Goal: Task Accomplishment & Management: Manage account settings

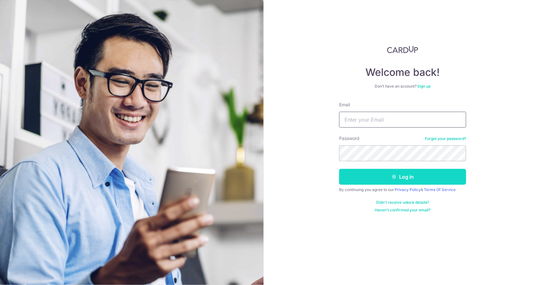
type input "[EMAIL_ADDRESS][DOMAIN_NAME]"
click at [369, 175] on button "Log in" at bounding box center [402, 177] width 127 height 16
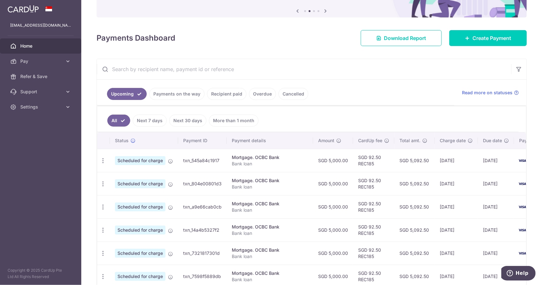
scroll to position [95, 0]
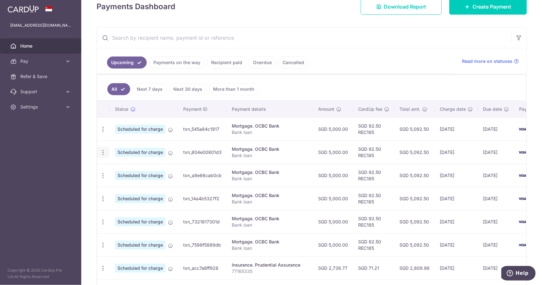
click at [102, 133] on icon "button" at bounding box center [103, 129] width 7 height 7
click at [115, 168] on span "Update payment" at bounding box center [136, 170] width 43 height 8
radio input "true"
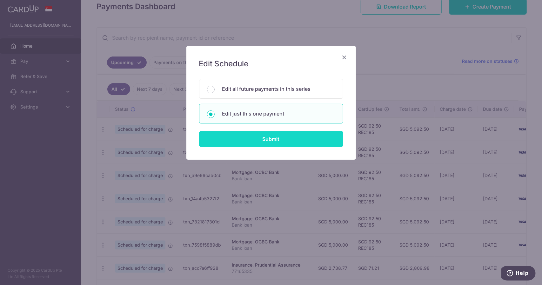
click at [238, 141] on input "Submit" at bounding box center [271, 139] width 144 height 16
radio input "true"
type input "5,000.00"
type input "[DATE]"
type input "Bank loan"
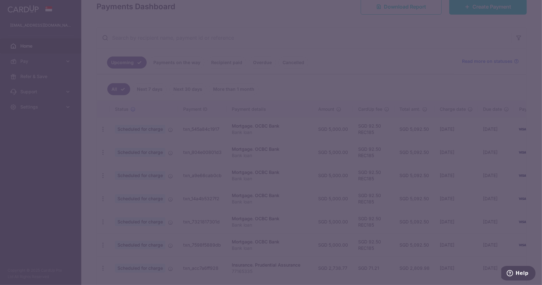
type input "REC185"
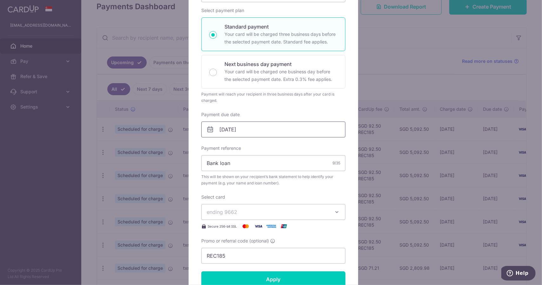
click at [226, 126] on input "[DATE]" at bounding box center [273, 130] width 144 height 16
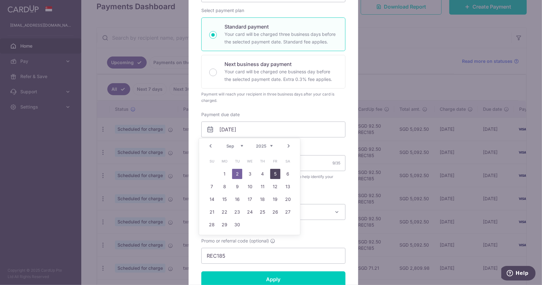
click at [272, 176] on link "5" at bounding box center [275, 174] width 10 height 10
type input "[DATE]"
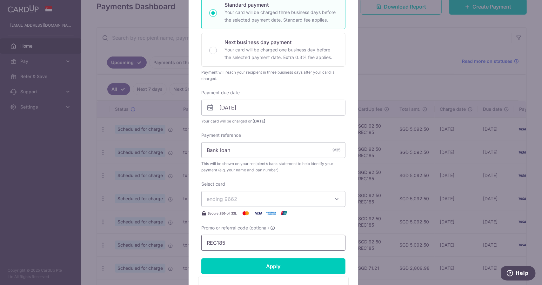
scroll to position [127, 0]
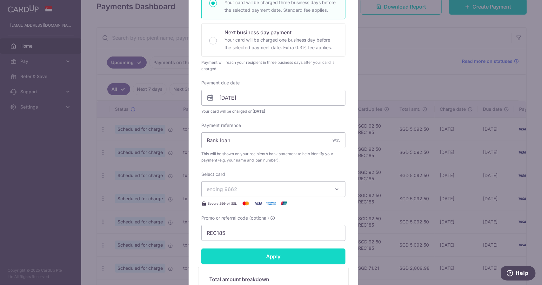
click at [260, 255] on input "Apply" at bounding box center [273, 257] width 144 height 16
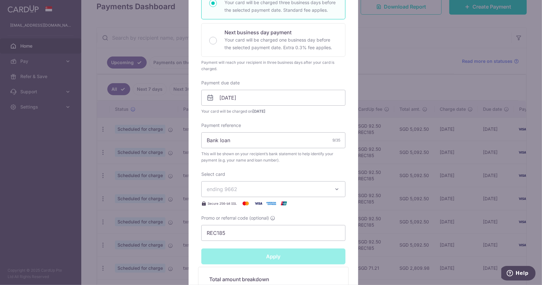
type input "Successfully Applied"
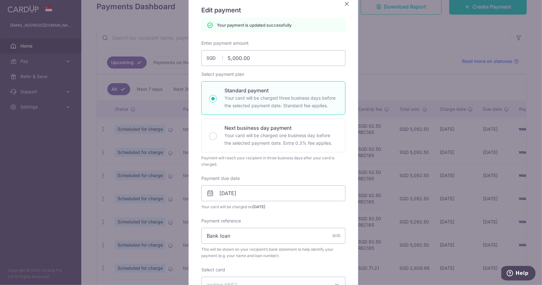
click at [345, 2] on icon "Close" at bounding box center [347, 4] width 8 height 8
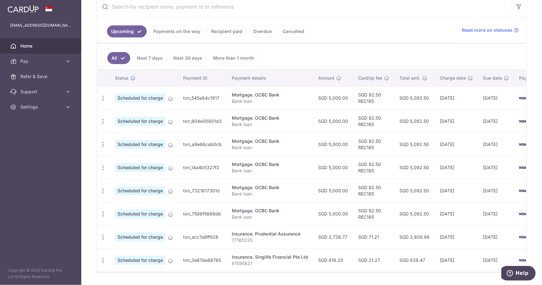
scroll to position [127, 0]
click at [102, 101] on icon "button" at bounding box center [103, 97] width 7 height 7
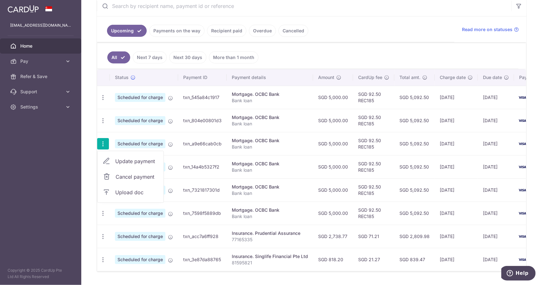
click at [124, 158] on span "Update payment" at bounding box center [136, 162] width 43 height 8
radio input "true"
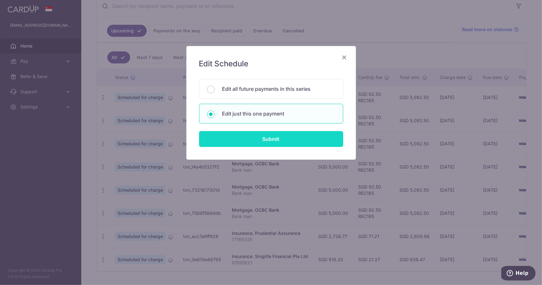
click at [258, 137] on input "Submit" at bounding box center [271, 139] width 144 height 16
radio input "true"
type input "5,000.00"
type input "24/10/2025"
type input "Bank loan"
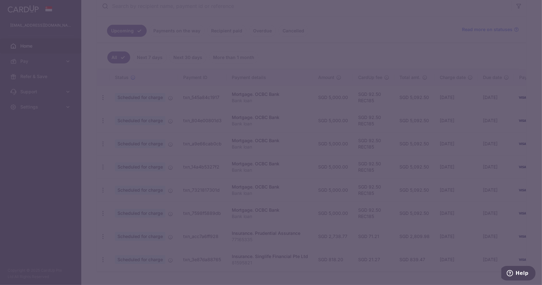
type input "REC185"
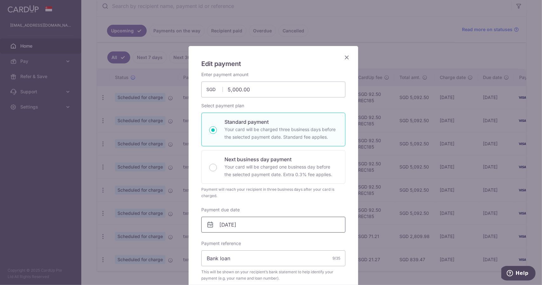
click at [246, 227] on input "24/10/2025" at bounding box center [273, 225] width 144 height 16
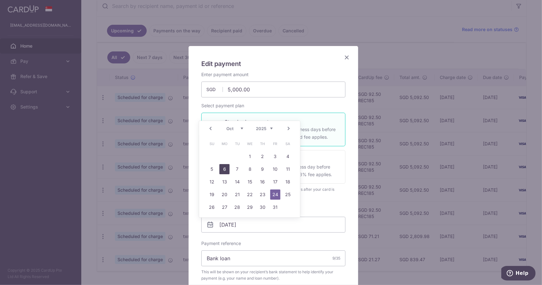
click at [227, 168] on link "6" at bounding box center [225, 169] width 10 height 10
type input "[DATE]"
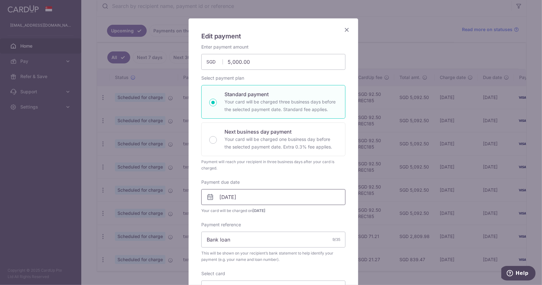
scroll to position [95, 0]
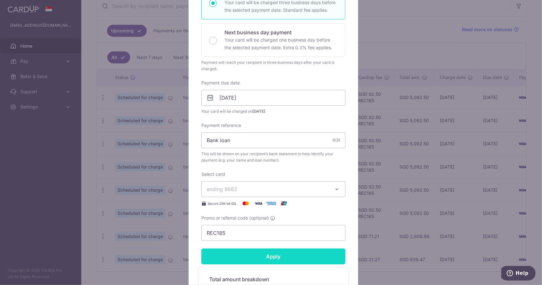
click at [268, 255] on input "Apply" at bounding box center [273, 257] width 144 height 16
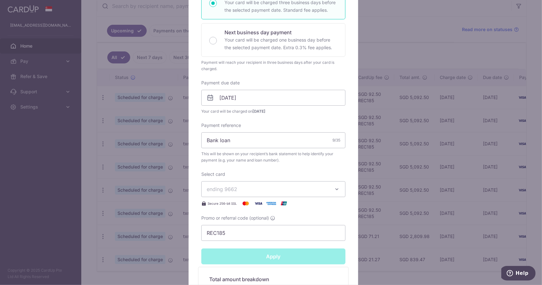
type input "Successfully Applied"
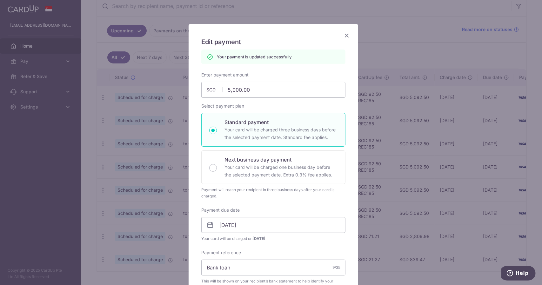
click at [346, 34] on icon "Close" at bounding box center [347, 35] width 8 height 8
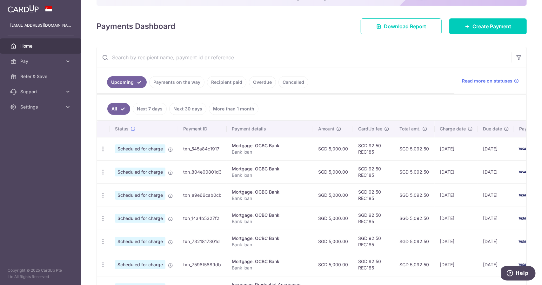
scroll to position [95, 0]
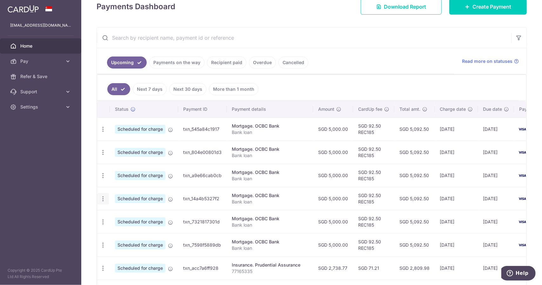
click at [101, 133] on icon "button" at bounding box center [103, 129] width 7 height 7
click at [123, 214] on span "Update payment" at bounding box center [136, 217] width 43 height 8
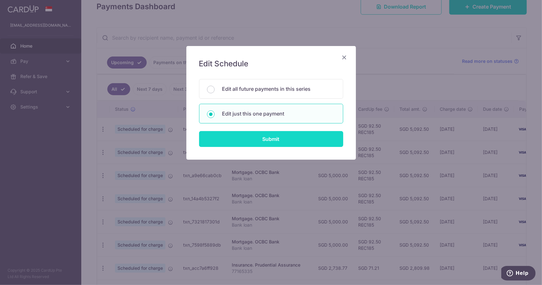
click at [257, 140] on input "Submit" at bounding box center [271, 139] width 144 height 16
radio input "true"
type input "5,000.00"
type input "24/11/2025"
type input "Bank loan"
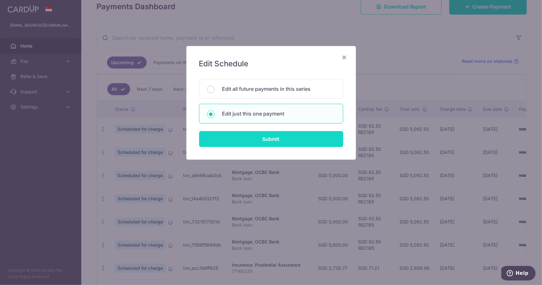
type input "REC185"
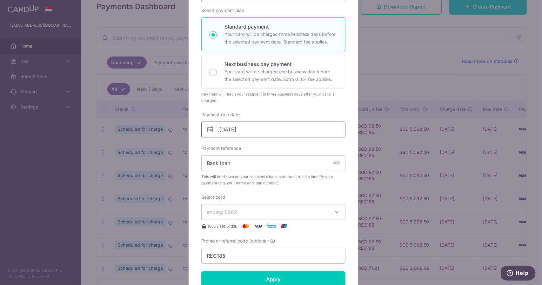
click at [241, 133] on input "24/11/2025" at bounding box center [273, 130] width 144 height 16
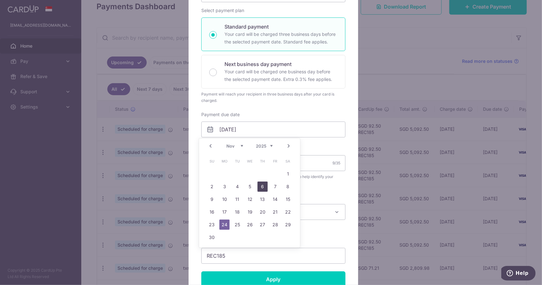
click at [265, 187] on link "6" at bounding box center [263, 187] width 10 height 10
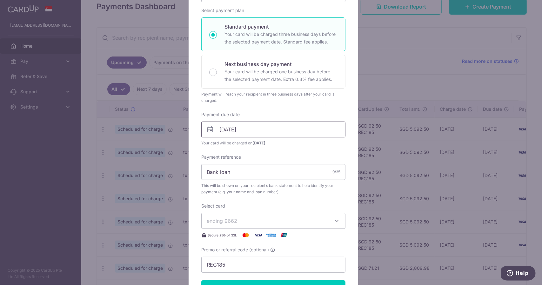
click at [231, 132] on input "[DATE]" at bounding box center [273, 130] width 144 height 16
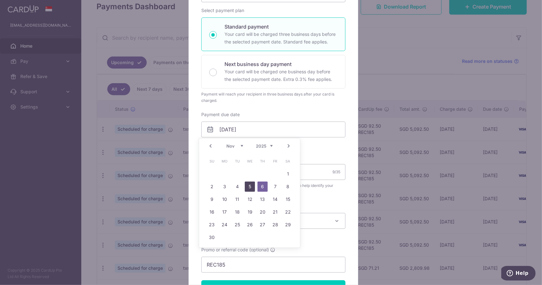
click at [248, 188] on link "5" at bounding box center [250, 187] width 10 height 10
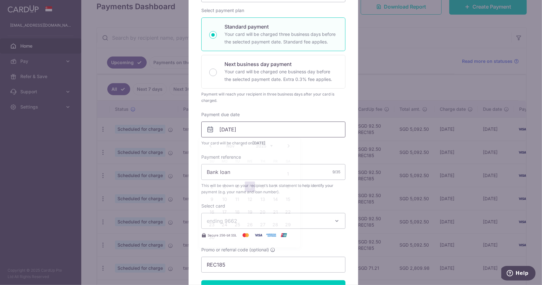
click at [241, 126] on input "05/11/2025" at bounding box center [273, 130] width 144 height 16
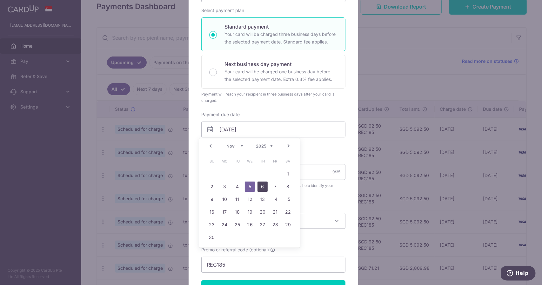
click at [262, 185] on link "6" at bounding box center [263, 187] width 10 height 10
type input "[DATE]"
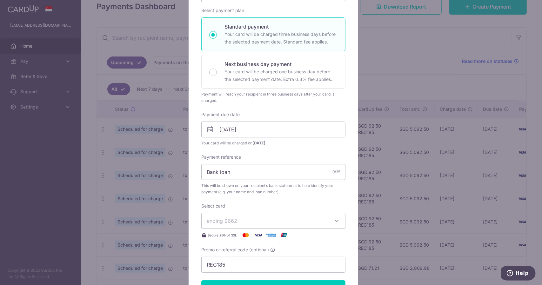
scroll to position [159, 0]
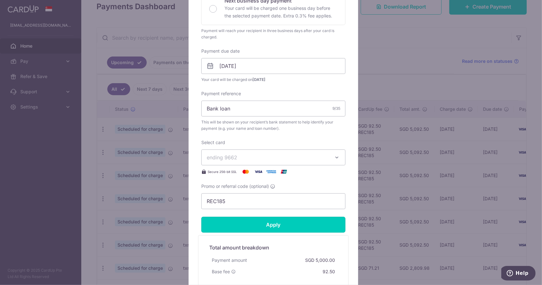
click at [273, 230] on input "Apply" at bounding box center [273, 225] width 144 height 16
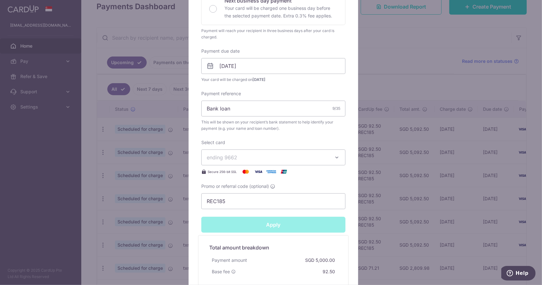
type input "Successfully Applied"
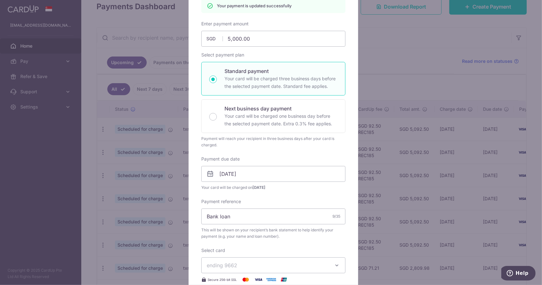
scroll to position [22, 0]
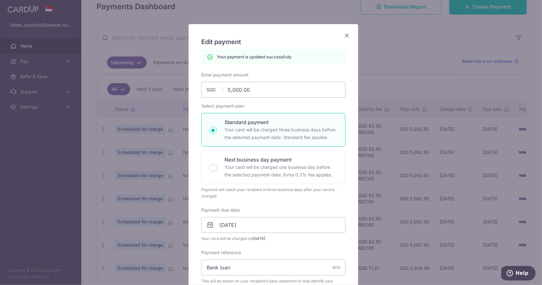
click at [346, 35] on icon "Close" at bounding box center [347, 35] width 8 height 8
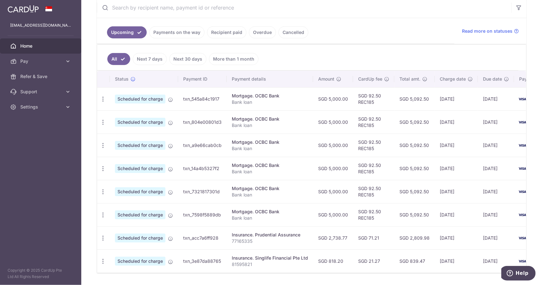
scroll to position [127, 0]
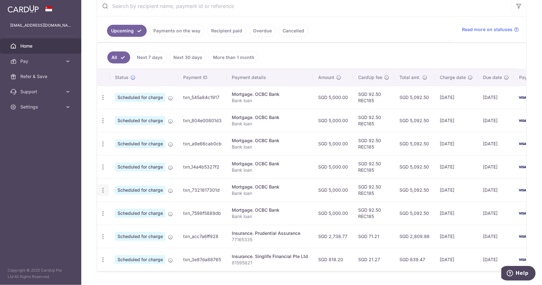
click at [102, 101] on icon "button" at bounding box center [103, 97] width 7 height 7
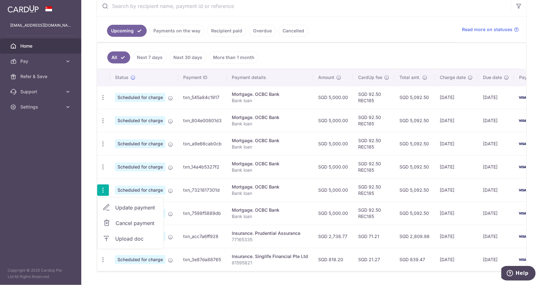
click at [117, 204] on span "Update payment" at bounding box center [136, 208] width 43 height 8
radio input "true"
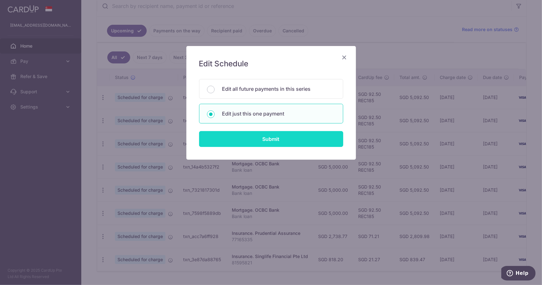
click at [265, 135] on input "Submit" at bounding box center [271, 139] width 144 height 16
radio input "true"
type input "5,000.00"
type input "24/12/2025"
type input "Bank loan"
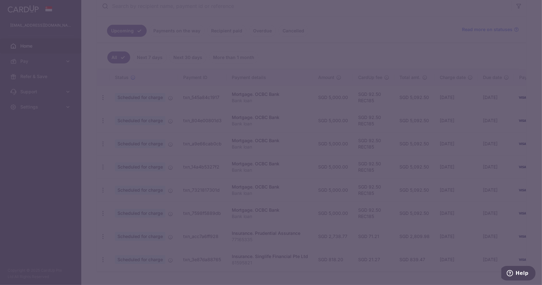
type input "REC185"
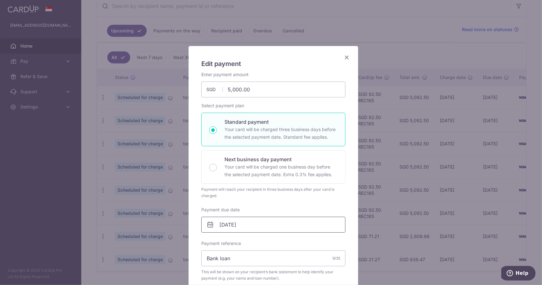
scroll to position [64, 0]
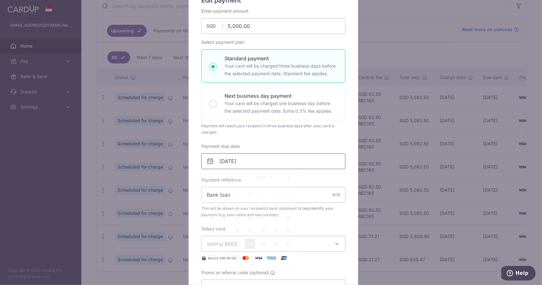
click at [241, 157] on input "24/12/2025" at bounding box center [273, 161] width 144 height 16
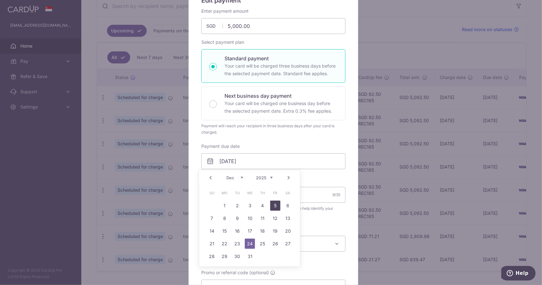
click at [275, 204] on link "5" at bounding box center [275, 206] width 10 height 10
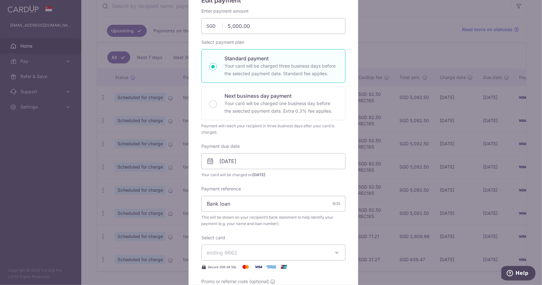
scroll to position [95, 0]
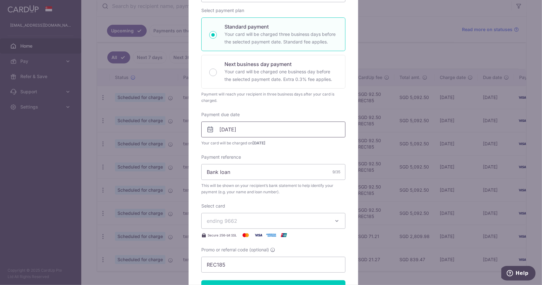
click at [234, 128] on input "05/12/2025" at bounding box center [273, 130] width 144 height 16
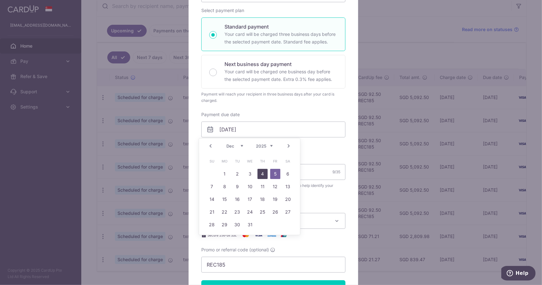
click at [262, 173] on link "4" at bounding box center [263, 174] width 10 height 10
type input "[DATE]"
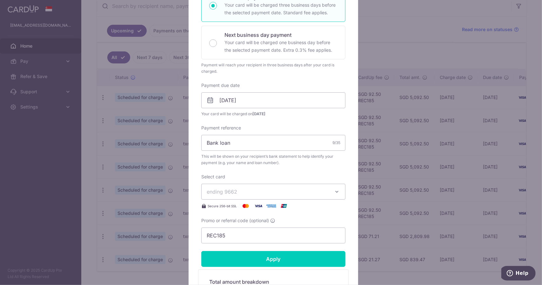
scroll to position [159, 0]
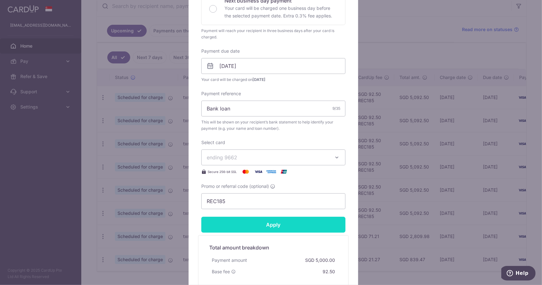
click at [270, 221] on input "Apply" at bounding box center [273, 225] width 144 height 16
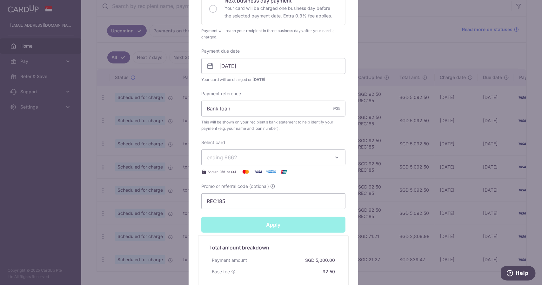
type input "Successfully Applied"
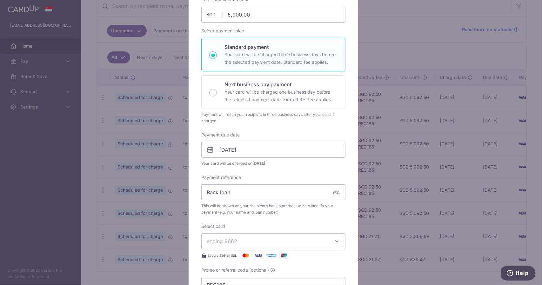
scroll to position [54, 0]
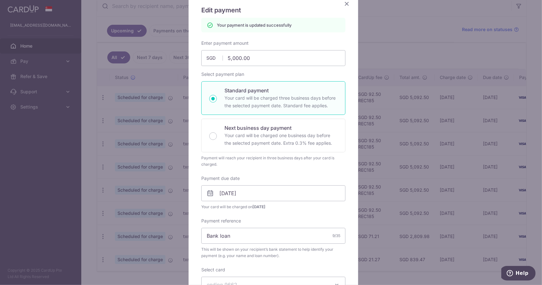
click at [343, 6] on icon "Close" at bounding box center [347, 4] width 8 height 8
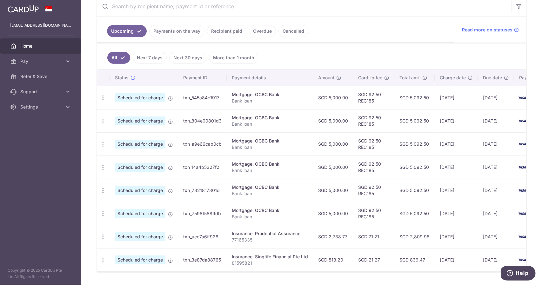
scroll to position [127, 0]
click at [103, 101] on icon "button" at bounding box center [103, 97] width 7 height 7
click at [119, 228] on span "Update payment" at bounding box center [136, 231] width 43 height 8
radio input "true"
type input "5,000.00"
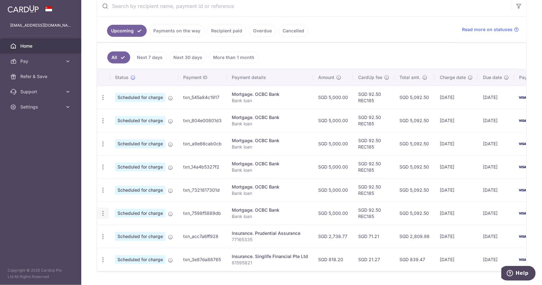
type input "24/01/2026"
type input "Bank loan"
type input "REC185"
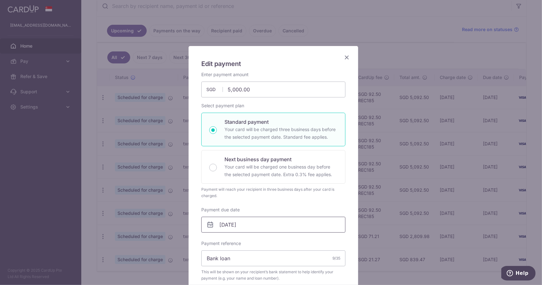
click at [226, 232] on div "Enter payment amount 5,000.00 5000.00 SGD To change the payment amount, please …" at bounding box center [273, 215] width 144 height 288
click at [229, 227] on input "24/01/2026" at bounding box center [273, 225] width 144 height 16
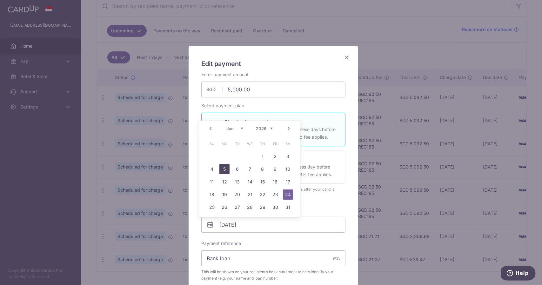
click at [225, 170] on link "5" at bounding box center [225, 169] width 10 height 10
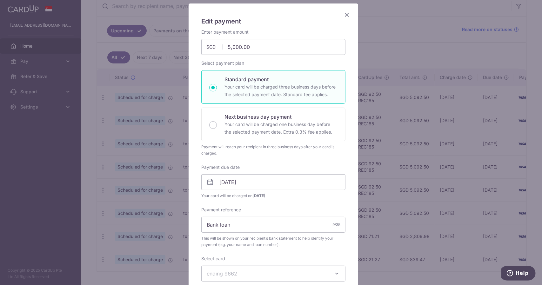
scroll to position [64, 0]
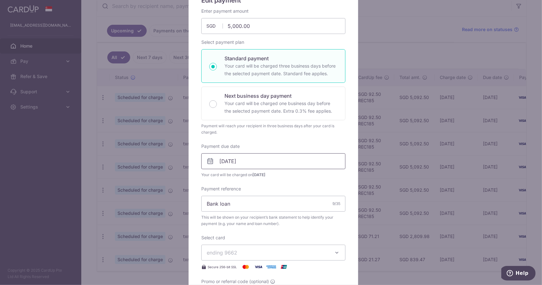
click at [250, 164] on input "05/01/2026" at bounding box center [273, 161] width 144 height 16
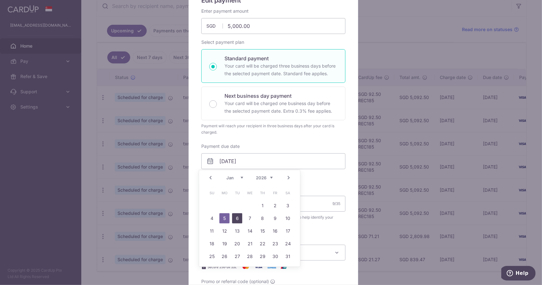
click at [236, 215] on link "6" at bounding box center [237, 219] width 10 height 10
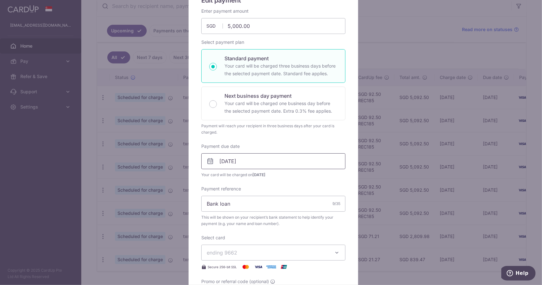
click at [244, 158] on input "06/01/2026" at bounding box center [273, 161] width 144 height 16
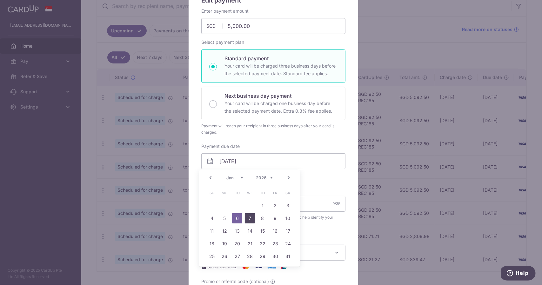
click at [250, 215] on link "7" at bounding box center [250, 219] width 10 height 10
type input "07/01/2026"
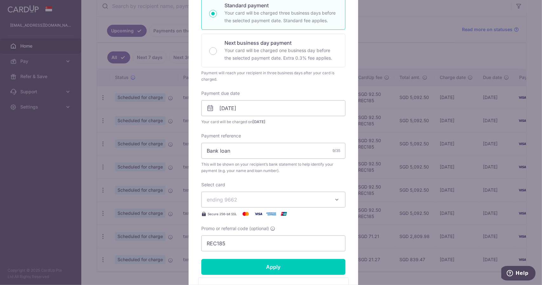
scroll to position [127, 0]
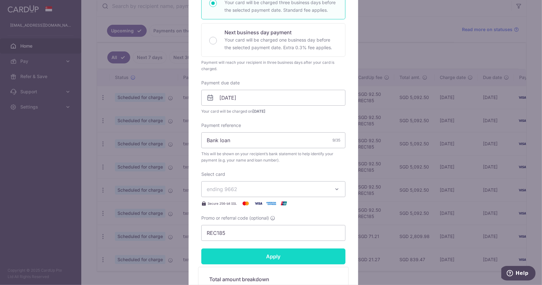
click at [260, 253] on input "Apply" at bounding box center [273, 257] width 144 height 16
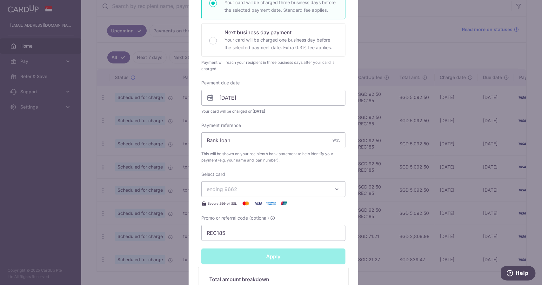
type input "Successfully Applied"
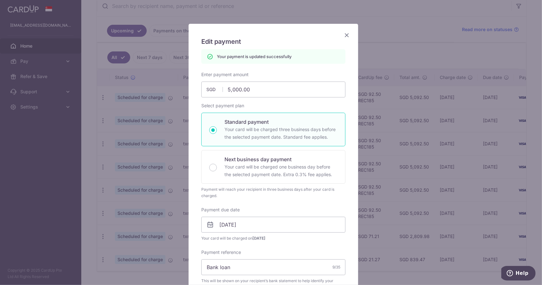
scroll to position [22, 0]
click at [346, 37] on icon "Close" at bounding box center [347, 35] width 8 height 8
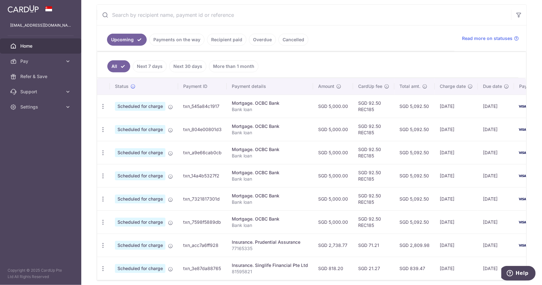
scroll to position [127, 0]
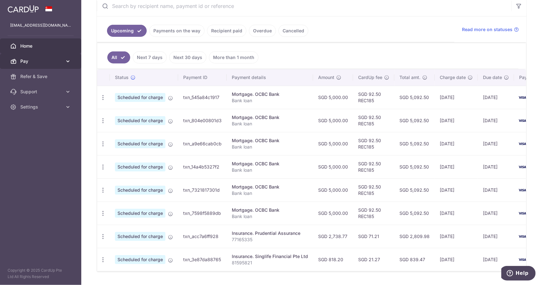
click at [46, 59] on span "Pay" at bounding box center [41, 61] width 42 height 6
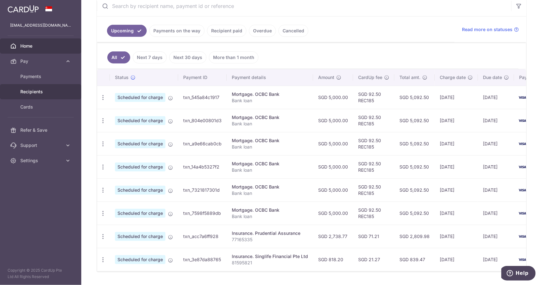
click at [47, 91] on span "Recipients" at bounding box center [41, 92] width 42 height 6
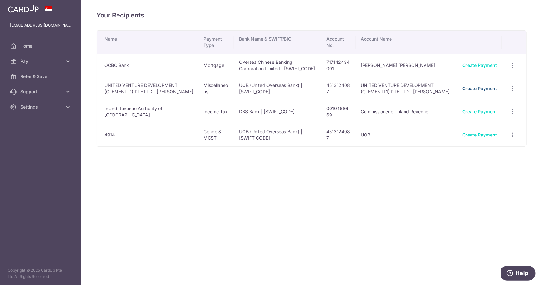
click at [490, 89] on link "Create Payment" at bounding box center [480, 88] width 35 height 5
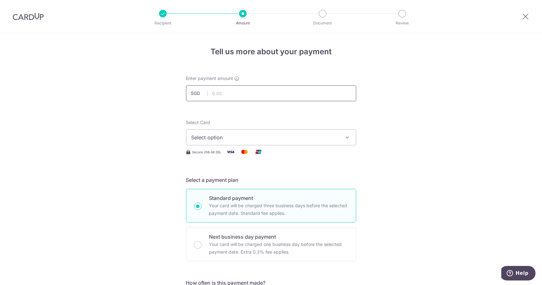
drag, startPoint x: 0, startPoint y: 0, endPoint x: 244, endPoint y: 92, distance: 260.7
click at [244, 92] on input "text" at bounding box center [271, 93] width 170 height 16
type input "979.04"
click at [223, 136] on span "Select option" at bounding box center [266, 138] width 148 height 8
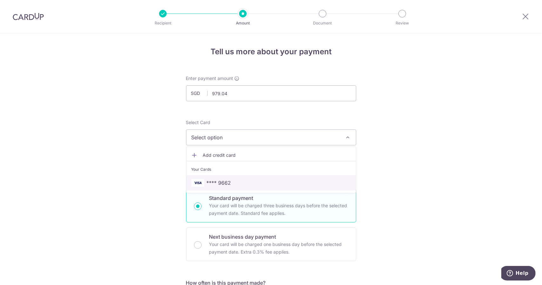
click at [223, 180] on span "**** 9662" at bounding box center [219, 183] width 24 height 8
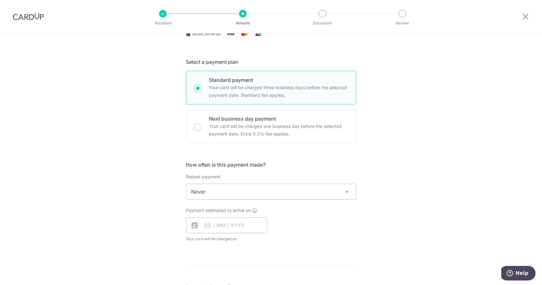
scroll to position [159, 0]
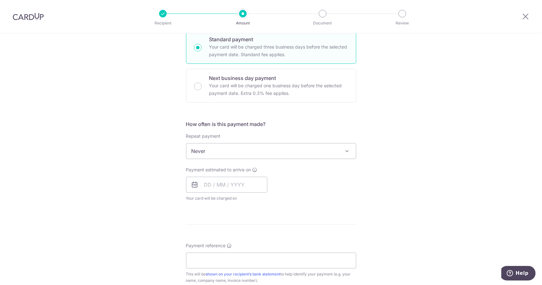
click at [233, 149] on span "Never" at bounding box center [272, 151] width 170 height 15
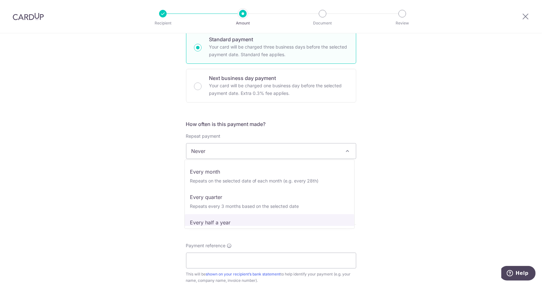
scroll to position [64, 0]
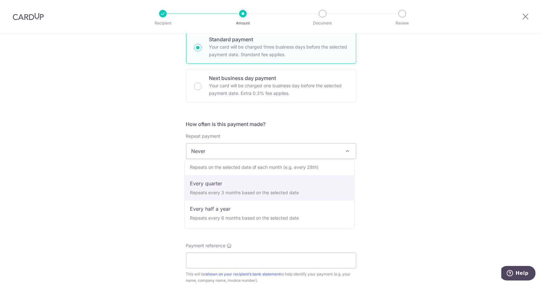
select select "4"
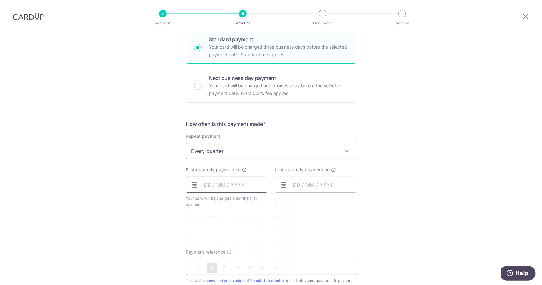
click at [246, 182] on input "text" at bounding box center [226, 185] width 81 height 16
click at [273, 200] on link "Next" at bounding box center [276, 202] width 8 height 8
click at [215, 242] on td "3" at bounding box center [212, 242] width 13 height 13
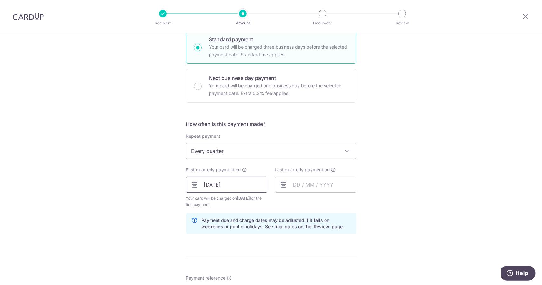
click at [231, 186] on input "03/11/2025" at bounding box center [226, 185] width 81 height 16
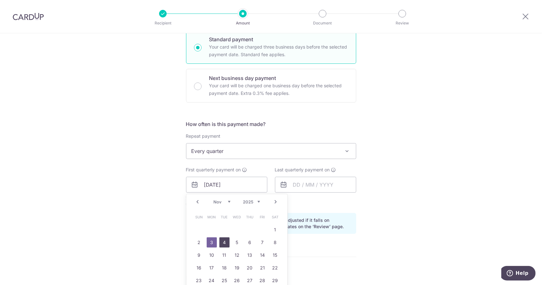
click at [220, 244] on link "4" at bounding box center [225, 243] width 10 height 10
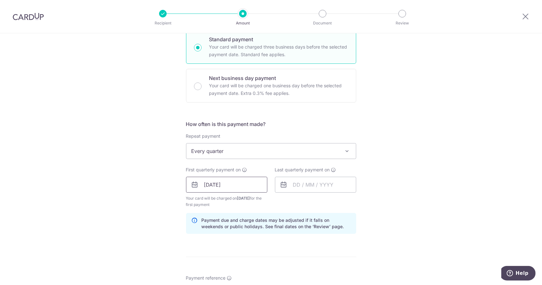
click at [228, 186] on input "04/11/2025" at bounding box center [226, 185] width 81 height 16
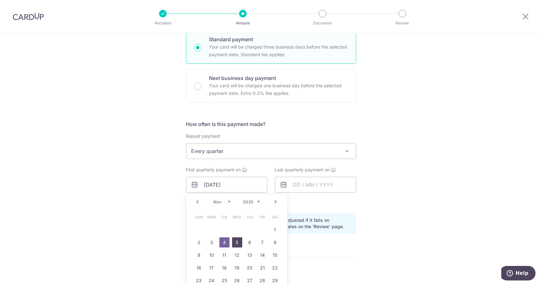
click at [236, 242] on link "5" at bounding box center [237, 243] width 10 height 10
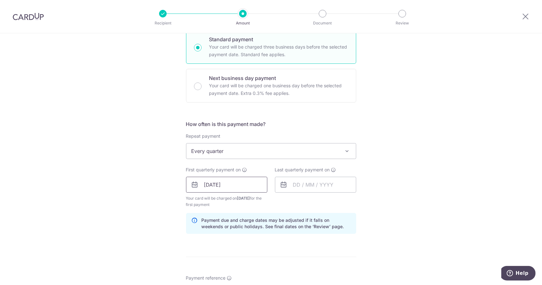
click at [232, 186] on input "05/11/2025" at bounding box center [226, 185] width 81 height 16
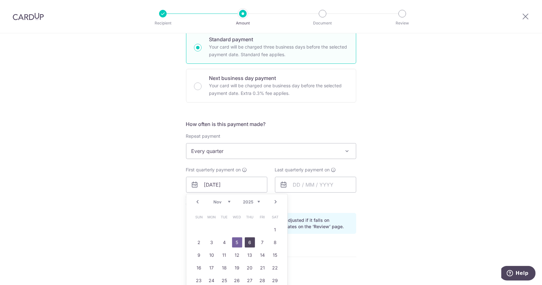
click at [250, 239] on link "6" at bounding box center [250, 243] width 10 height 10
type input "[DATE]"
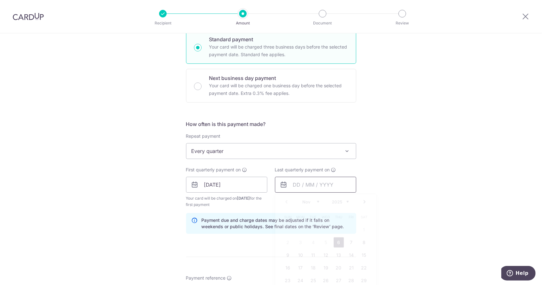
click at [304, 188] on input "text" at bounding box center [315, 185] width 81 height 16
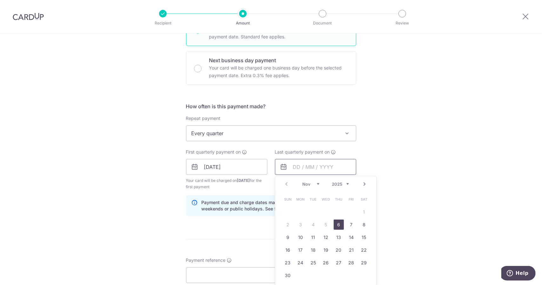
scroll to position [191, 0]
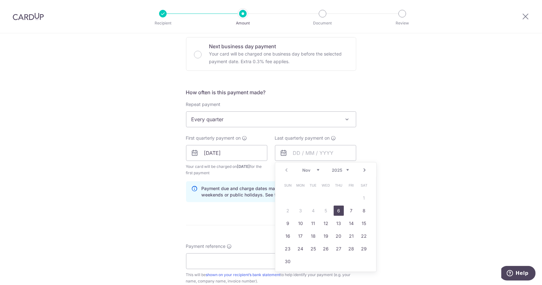
click at [363, 171] on link "Next" at bounding box center [365, 170] width 8 height 8
click at [300, 220] on link "12" at bounding box center [301, 224] width 10 height 10
type input "12/01/2026"
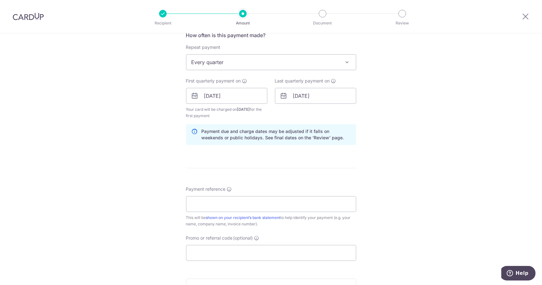
scroll to position [254, 0]
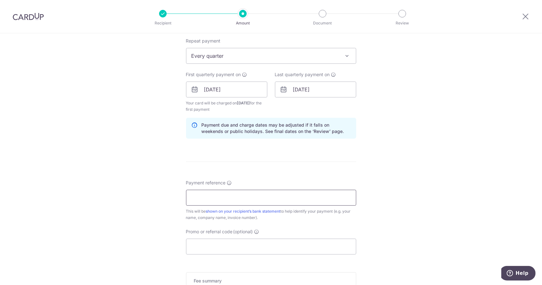
click at [230, 197] on input "Payment reference" at bounding box center [271, 198] width 170 height 16
type input "61801"
click at [220, 244] on input "Promo or referral code (optional)" at bounding box center [271, 247] width 170 height 16
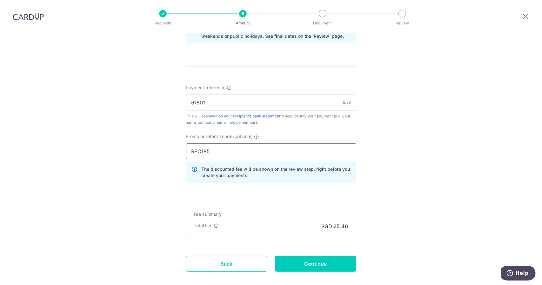
scroll to position [381, 0]
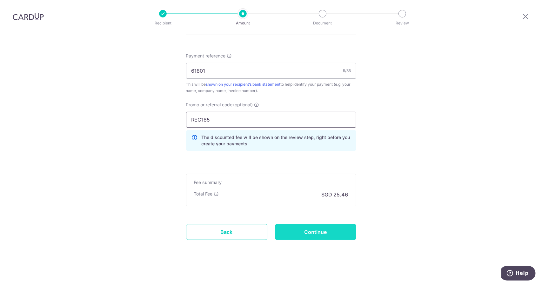
type input "REC185"
click at [302, 231] on input "Continue" at bounding box center [315, 232] width 81 height 16
type input "Create Schedule"
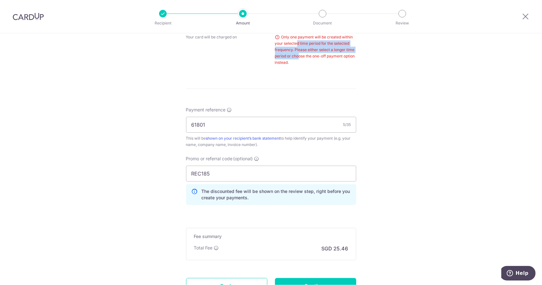
drag, startPoint x: 295, startPoint y: 42, endPoint x: 297, endPoint y: 56, distance: 14.0
click at [297, 56] on div "Only one payment will be created within your selected time period for the selec…" at bounding box center [315, 50] width 81 height 32
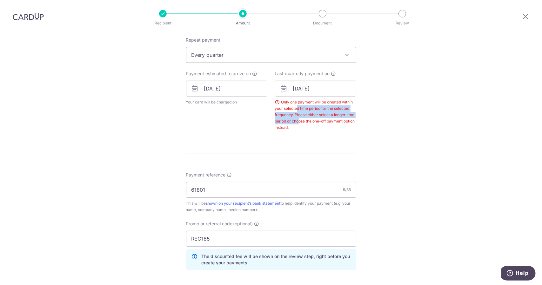
scroll to position [217, 0]
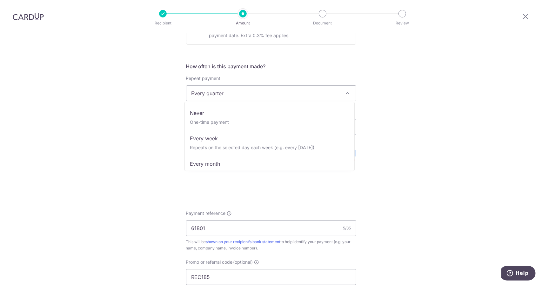
click at [297, 94] on span "Every quarter" at bounding box center [272, 93] width 170 height 15
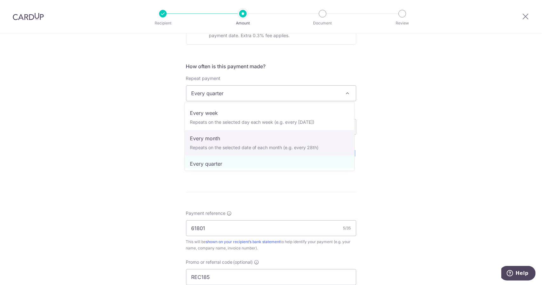
select select "3"
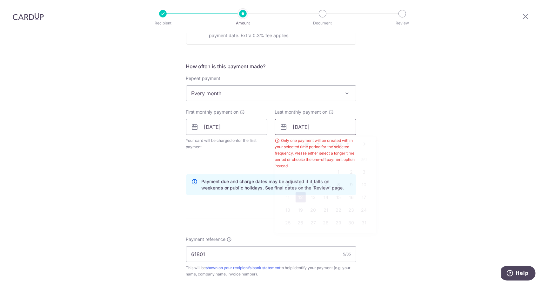
click at [297, 126] on input "12/01/2026" at bounding box center [315, 127] width 81 height 16
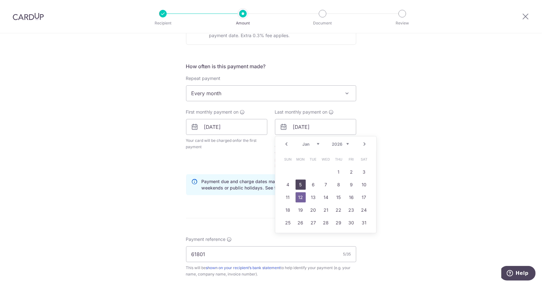
click at [301, 184] on link "5" at bounding box center [301, 185] width 10 height 10
type input "[DATE]"
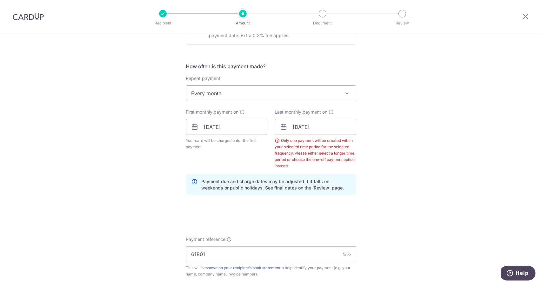
click at [385, 138] on div "Tell us more about your payment Enter payment amount SGD 979.04 979.04 Select C…" at bounding box center [271, 144] width 542 height 655
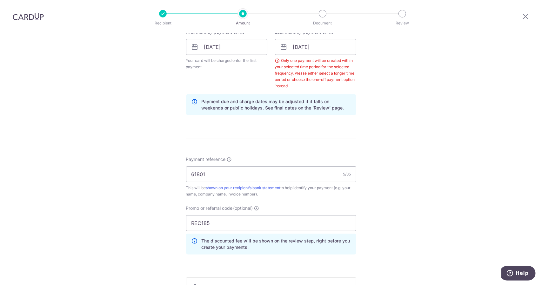
scroll to position [376, 0]
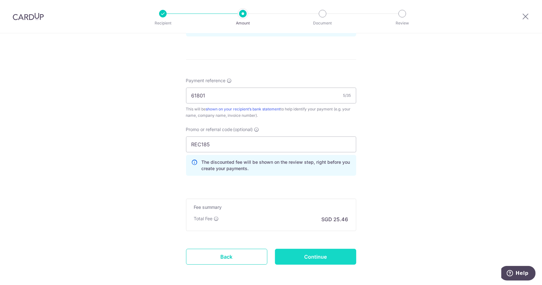
click at [292, 255] on input "Continue" at bounding box center [315, 257] width 81 height 16
type input "Create Schedule"
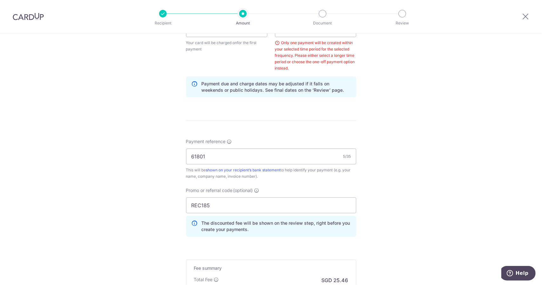
scroll to position [248, 0]
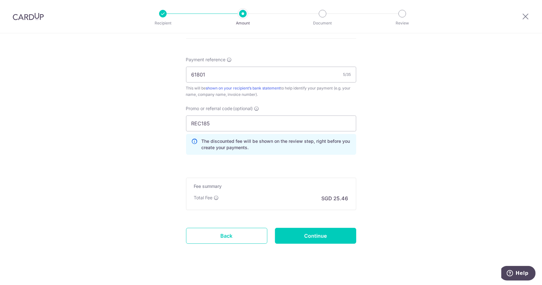
scroll to position [349, 0]
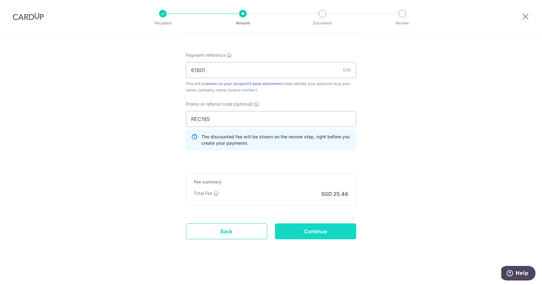
click at [289, 232] on input "Continue" at bounding box center [315, 232] width 81 height 16
type input "Update Schedule"
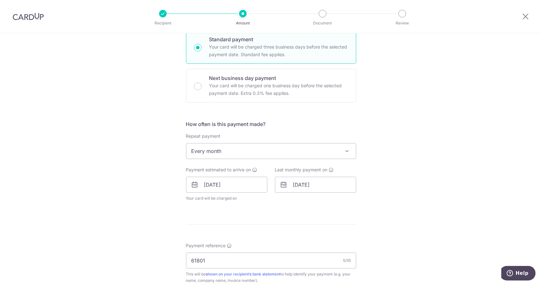
scroll to position [191, 0]
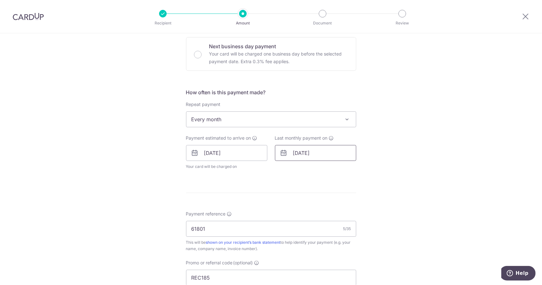
click at [299, 153] on input "[DATE]" at bounding box center [315, 153] width 81 height 16
click at [328, 211] on link "7" at bounding box center [326, 211] width 10 height 10
type input "[DATE]"
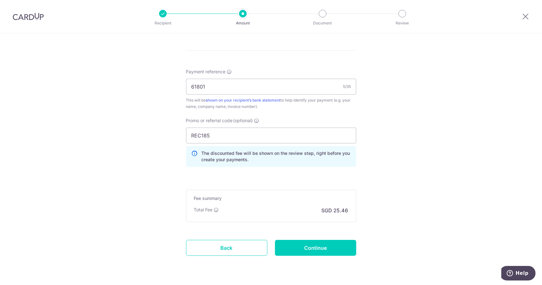
scroll to position [376, 0]
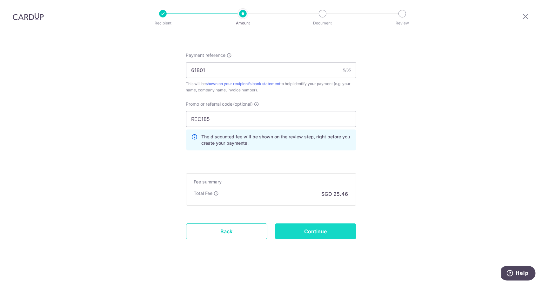
click at [302, 230] on input "Continue" at bounding box center [315, 232] width 81 height 16
type input "Update Schedule"
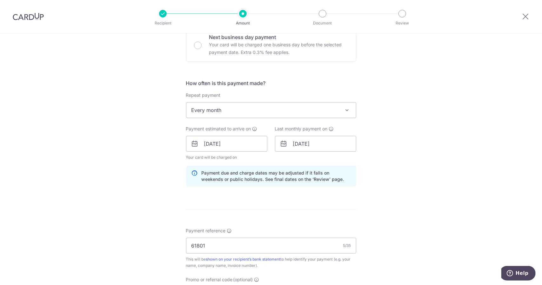
scroll to position [185, 0]
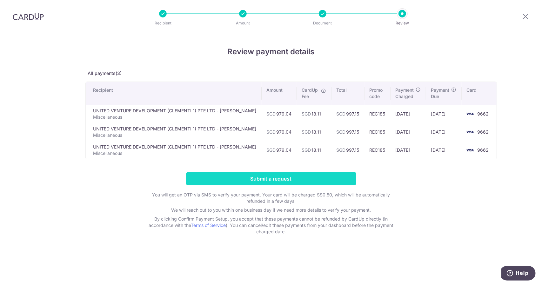
click at [275, 179] on input "Submit a request" at bounding box center [271, 178] width 170 height 13
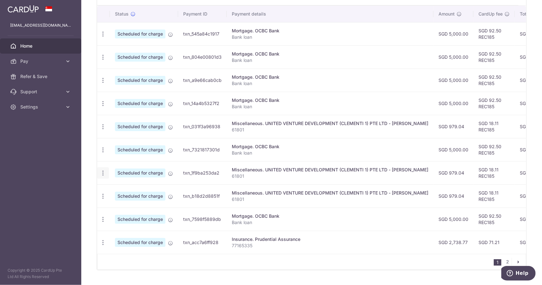
click at [103, 37] on icon "button" at bounding box center [103, 34] width 7 height 7
click at [122, 204] on span "Cancel payment" at bounding box center [137, 206] width 43 height 8
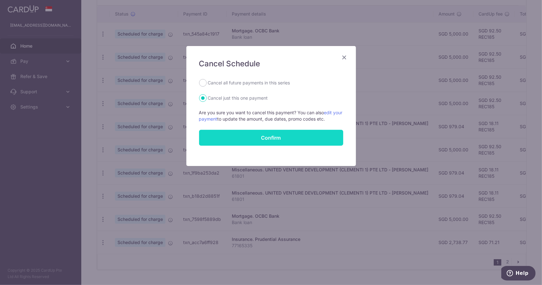
click at [226, 135] on input "Confirm" at bounding box center [271, 138] width 144 height 16
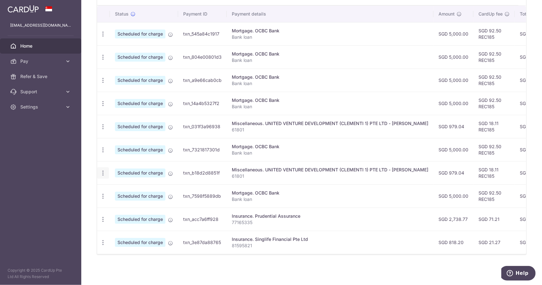
click at [101, 37] on icon "button" at bounding box center [103, 34] width 7 height 7
click at [125, 203] on span "Cancel payment" at bounding box center [137, 206] width 43 height 8
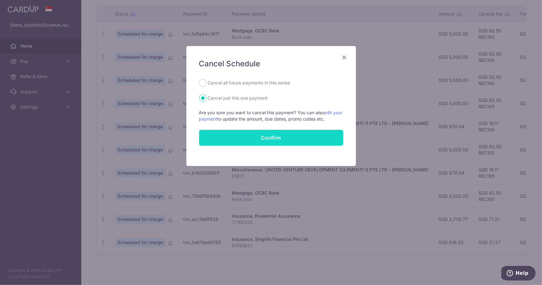
click at [258, 137] on input "Confirm" at bounding box center [271, 138] width 144 height 16
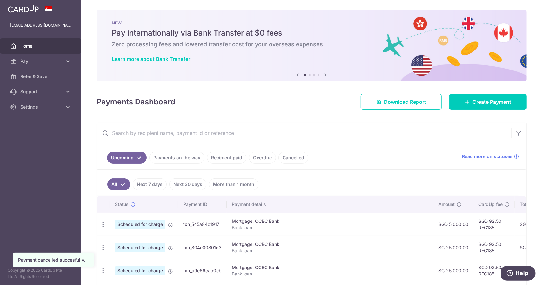
click at [288, 158] on link "Cancelled" at bounding box center [294, 158] width 30 height 12
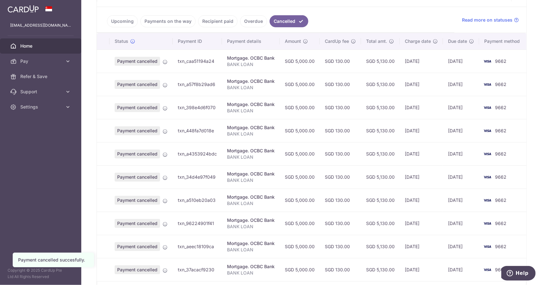
scroll to position [127, 0]
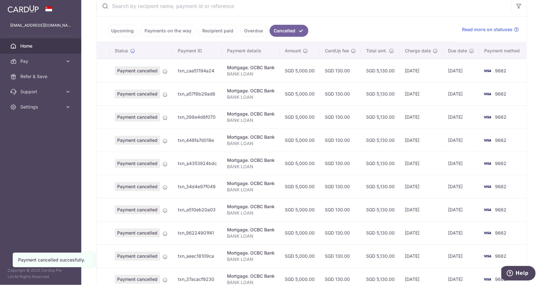
click at [132, 30] on link "Upcoming" at bounding box center [122, 31] width 31 height 12
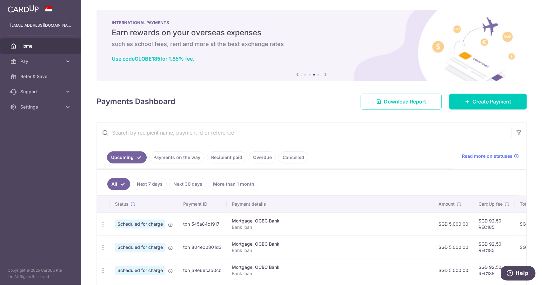
scroll to position [0, 0]
click at [44, 108] on span "Settings" at bounding box center [41, 107] width 42 height 6
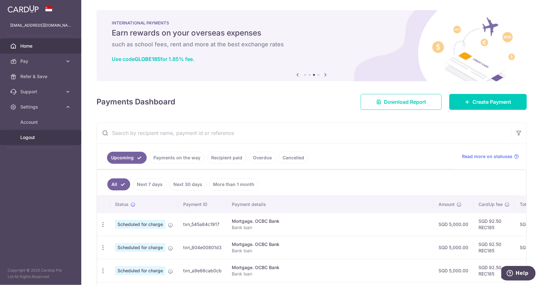
click at [33, 135] on span "Logout" at bounding box center [41, 137] width 42 height 6
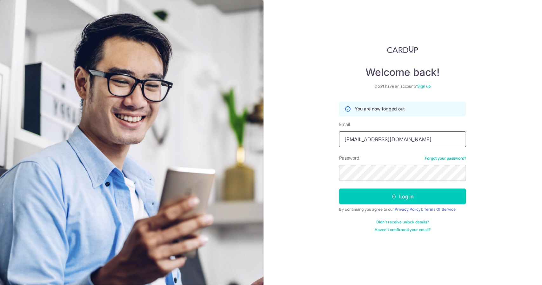
click at [377, 138] on input "ongwaileong@hotmail.com" at bounding box center [402, 140] width 127 height 16
type input "LOANHOANGNGUYEN@GMAIL.COM"
drag, startPoint x: 384, startPoint y: 195, endPoint x: 378, endPoint y: 189, distance: 8.3
click at [384, 195] on button "Log in" at bounding box center [402, 197] width 127 height 16
